Goal: Find contact information

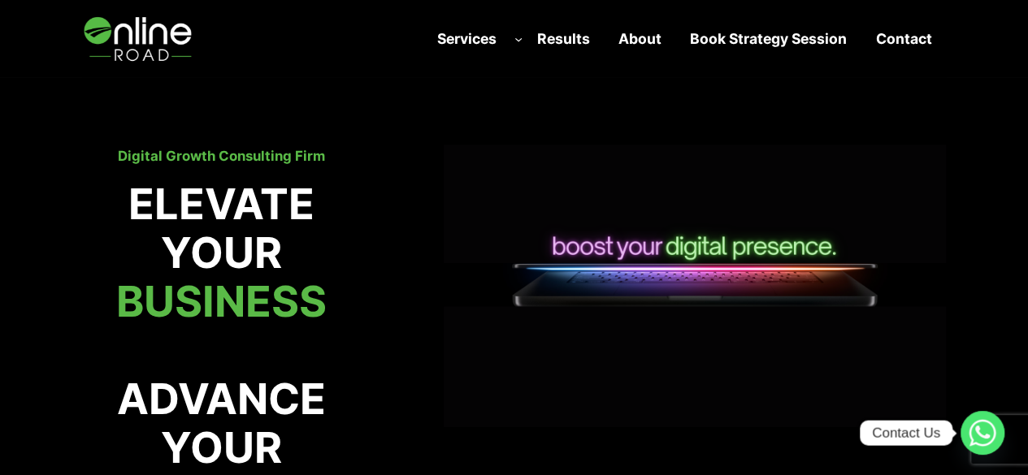
click at [884, 38] on strong "Contact" at bounding box center [903, 38] width 56 height 17
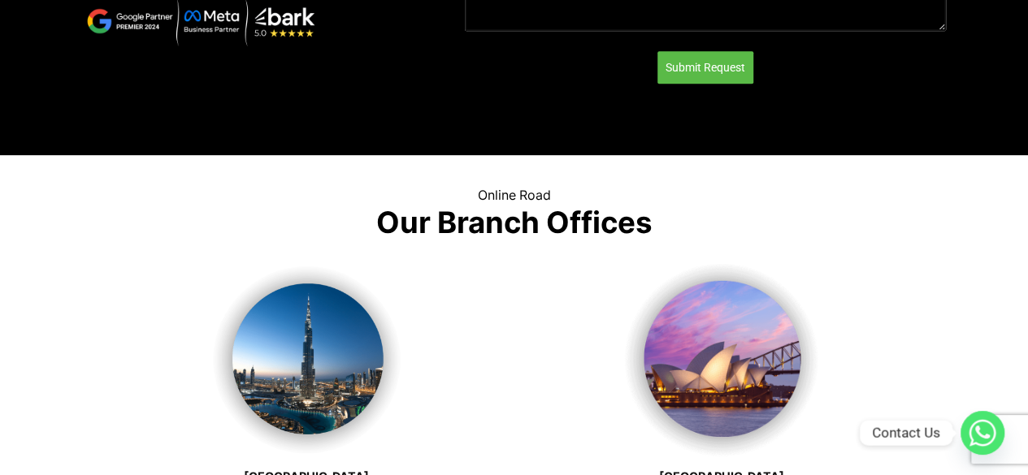
scroll to position [406, 0]
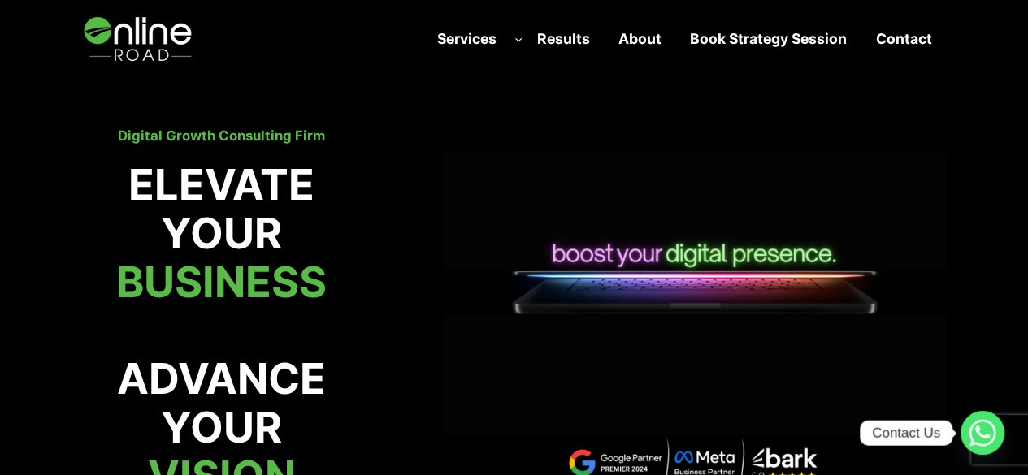
click at [933, 44] on link "Contact" at bounding box center [904, 38] width 85 height 37
